Goal: Navigation & Orientation: Understand site structure

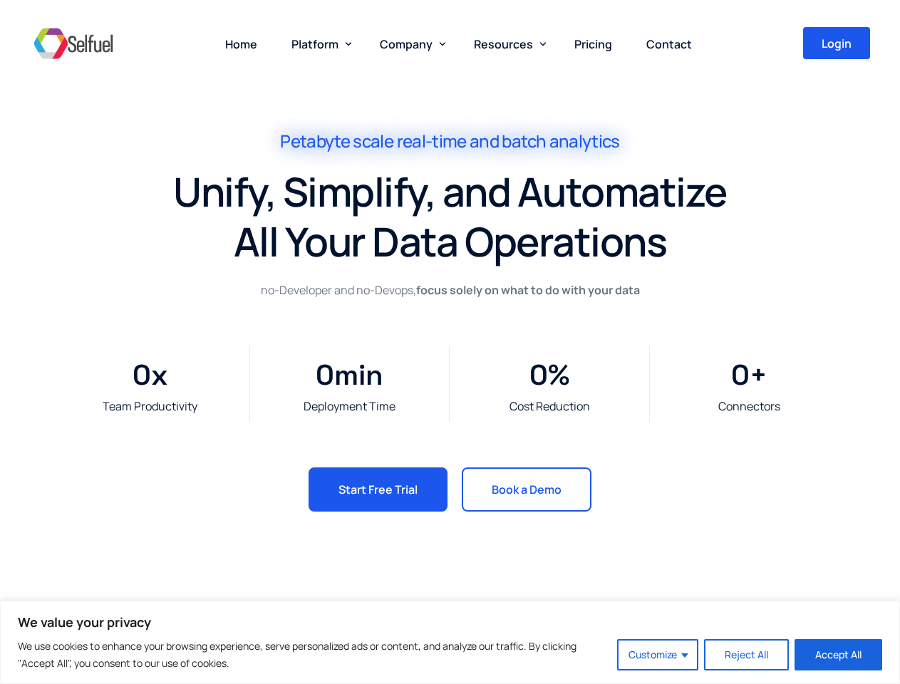
click at [450, 342] on div "Team Productivity 0 x Deployment Time 0 min Cost Reduction 0 % Connectors 0 +" at bounding box center [450, 383] width 855 height 167
click at [659, 655] on button "Customize" at bounding box center [657, 654] width 81 height 31
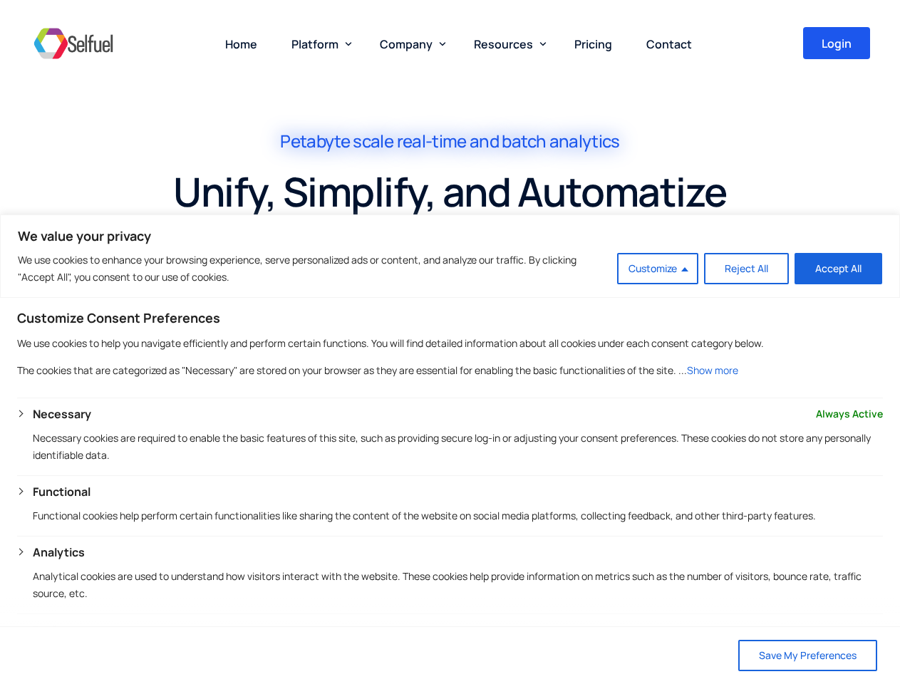
click at [319, 43] on span "Platform" at bounding box center [314, 44] width 47 height 16
click at [410, 43] on span "Company" at bounding box center [406, 44] width 53 height 16
click at [507, 43] on span "Resources" at bounding box center [503, 44] width 59 height 16
